Goal: Transaction & Acquisition: Purchase product/service

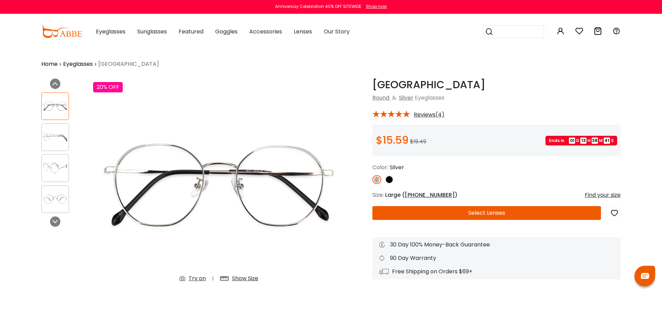
click at [199, 279] on div "Try on" at bounding box center [197, 278] width 17 height 8
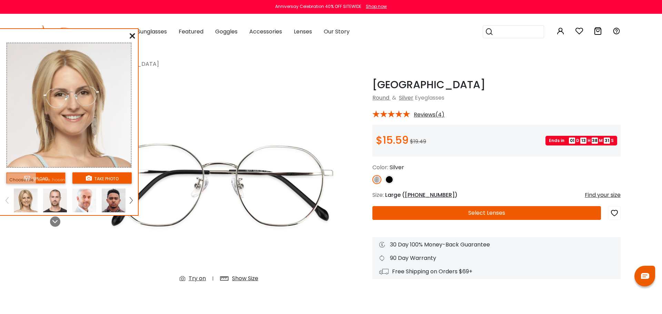
click at [133, 35] on icon at bounding box center [133, 36] width 6 height 6
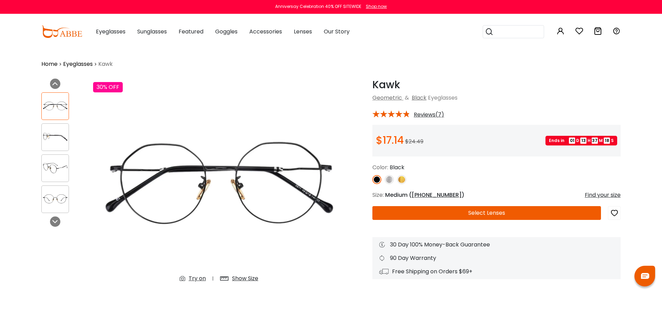
click at [404, 181] on img at bounding box center [401, 179] width 9 height 9
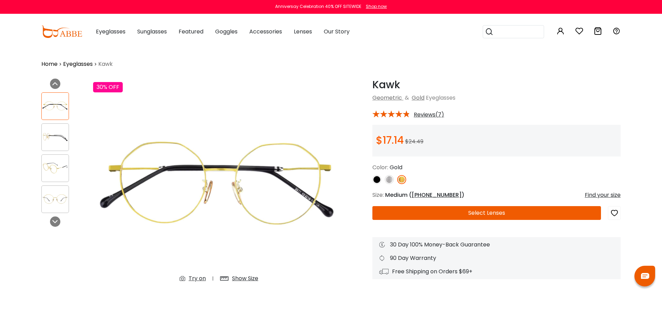
click at [68, 145] on div at bounding box center [55, 137] width 28 height 28
click at [46, 142] on img at bounding box center [55, 136] width 27 height 13
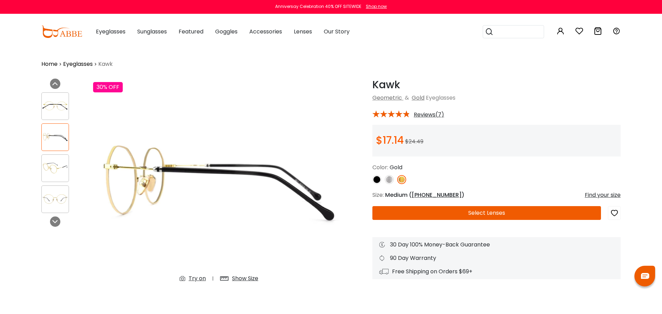
click at [54, 164] on img at bounding box center [55, 167] width 27 height 13
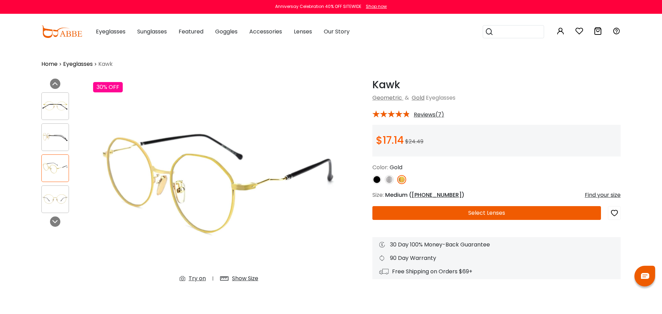
click at [392, 180] on img at bounding box center [389, 179] width 9 height 9
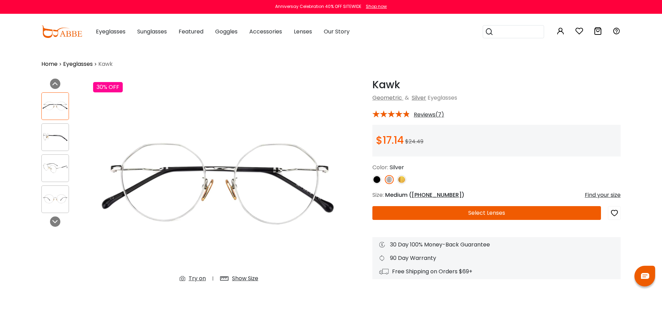
click at [48, 177] on div at bounding box center [55, 168] width 28 height 28
click at [46, 171] on img at bounding box center [55, 167] width 27 height 13
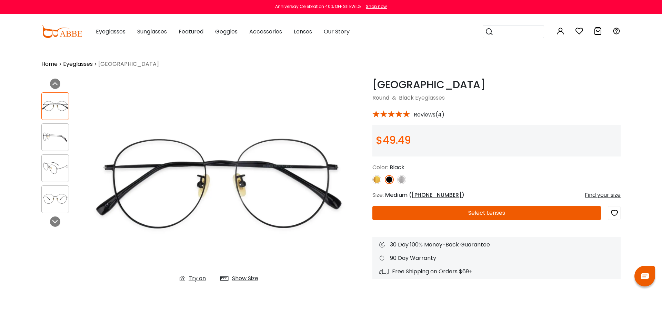
scroll to position [43, 0]
